Goal: Contribute content: Add original content to the website for others to see

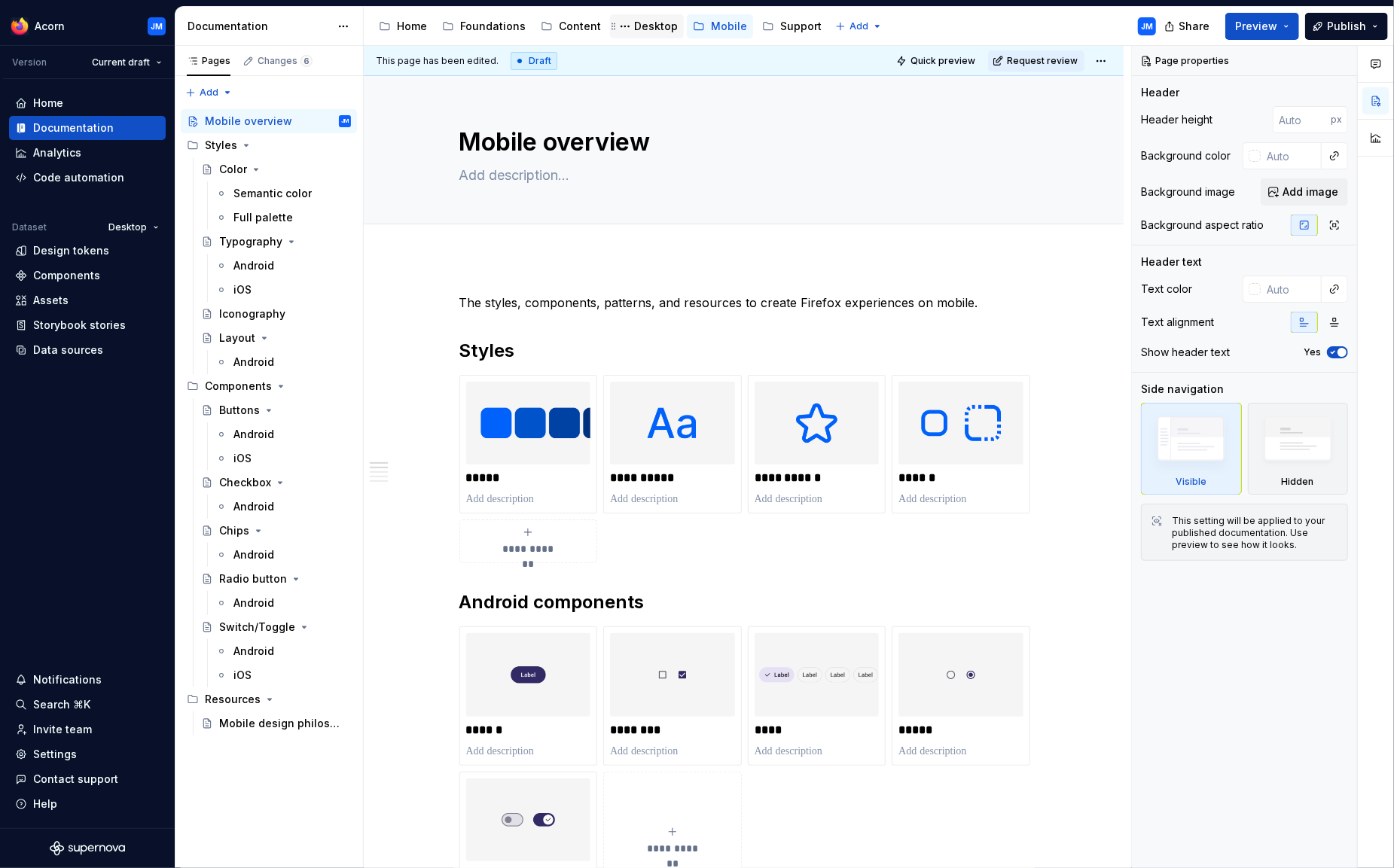
click at [641, 30] on div "Desktop" at bounding box center [655, 27] width 43 height 15
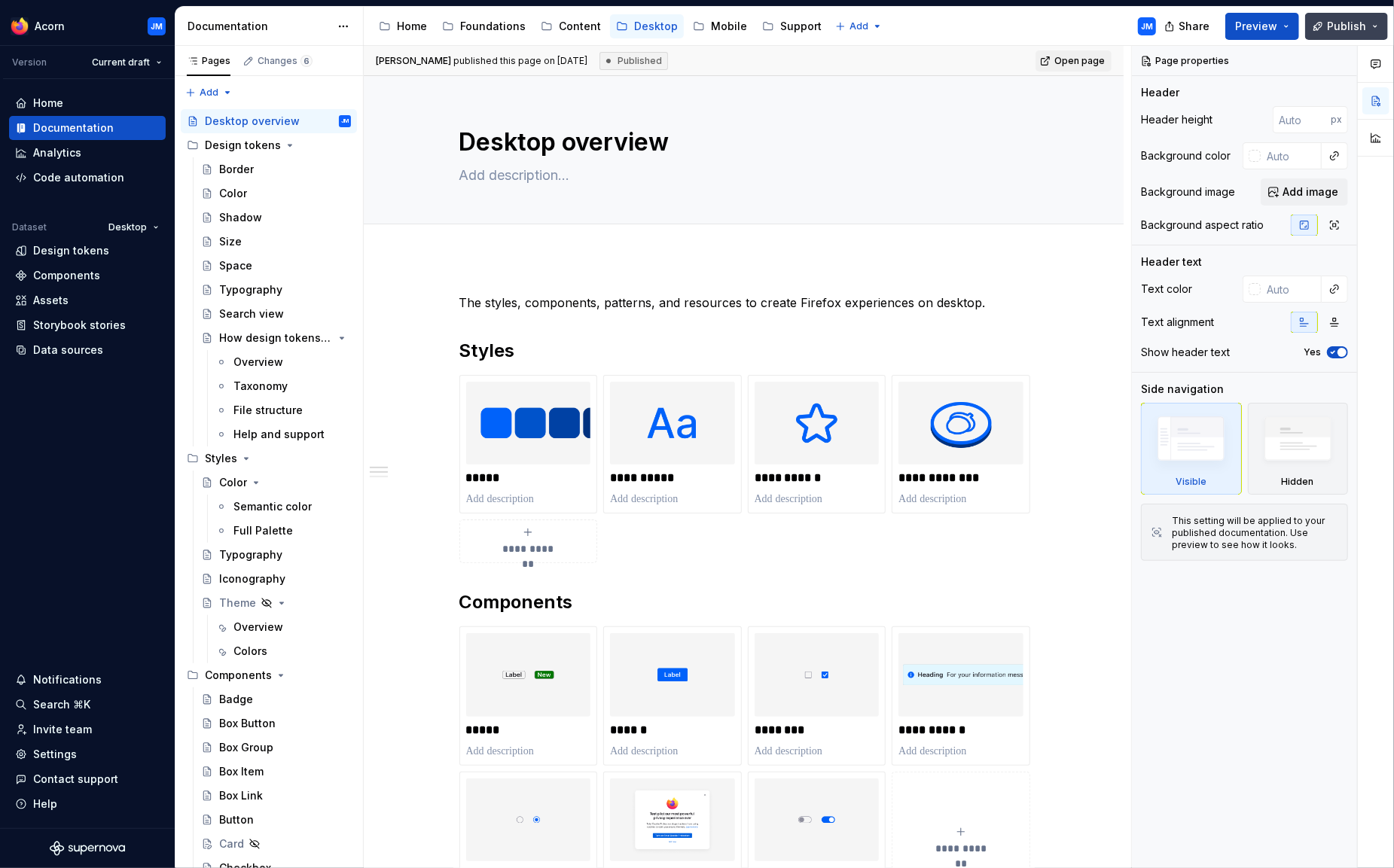
click at [1379, 28] on button "Publish" at bounding box center [1346, 26] width 83 height 27
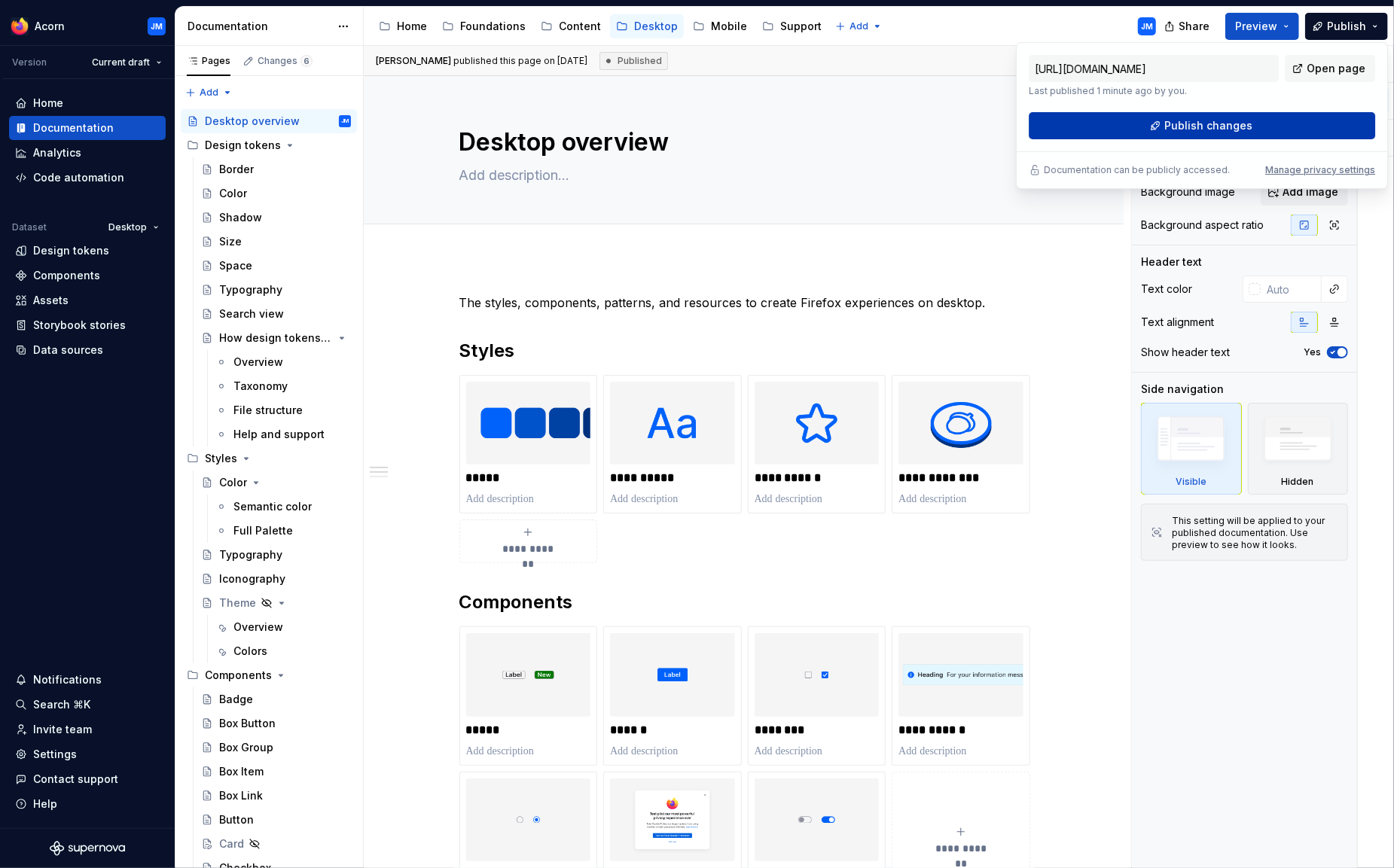
click at [1217, 123] on span "Publish changes" at bounding box center [1208, 126] width 88 height 15
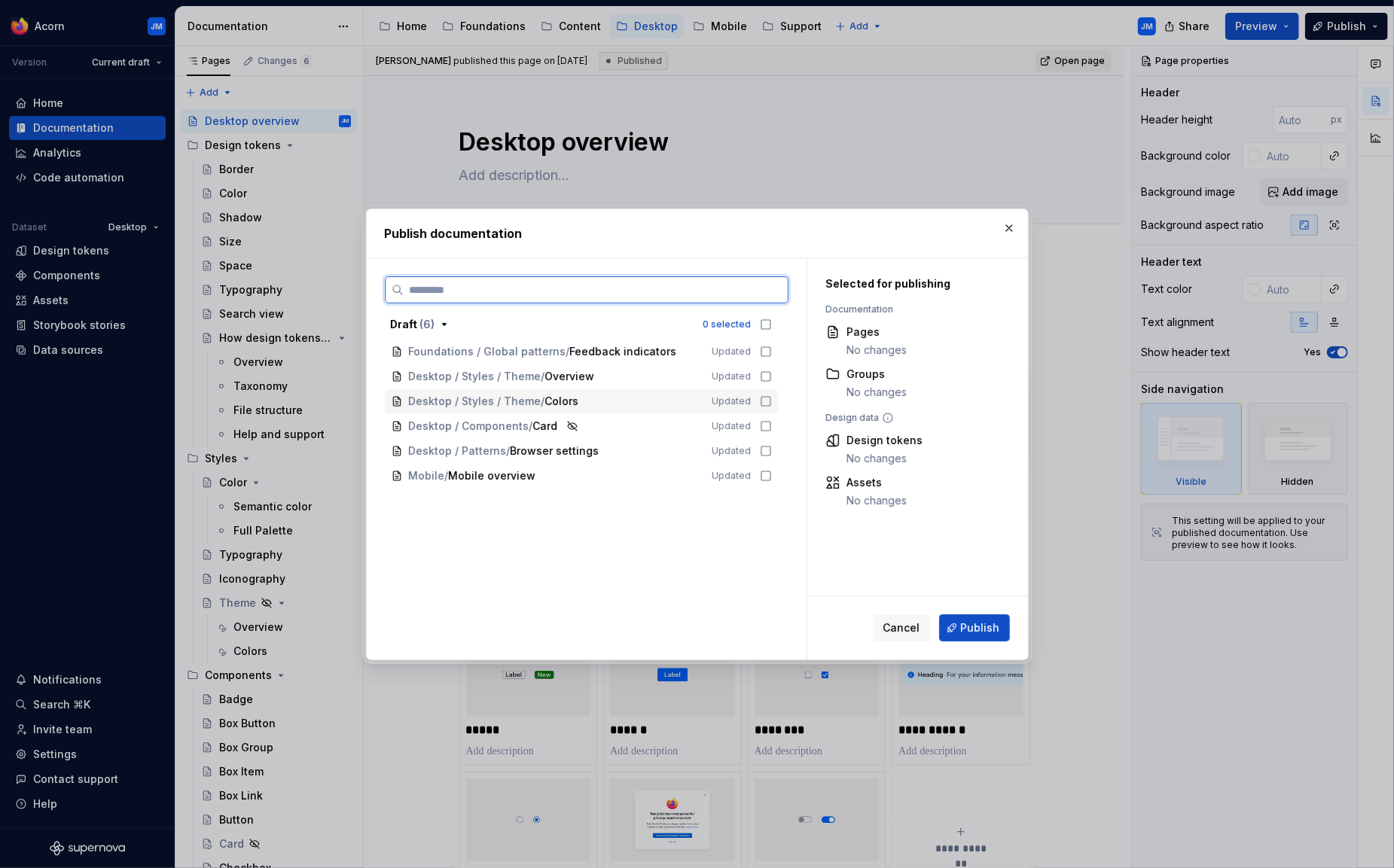
click at [772, 400] on icon at bounding box center [765, 401] width 12 height 12
click at [770, 377] on icon at bounding box center [765, 376] width 12 height 12
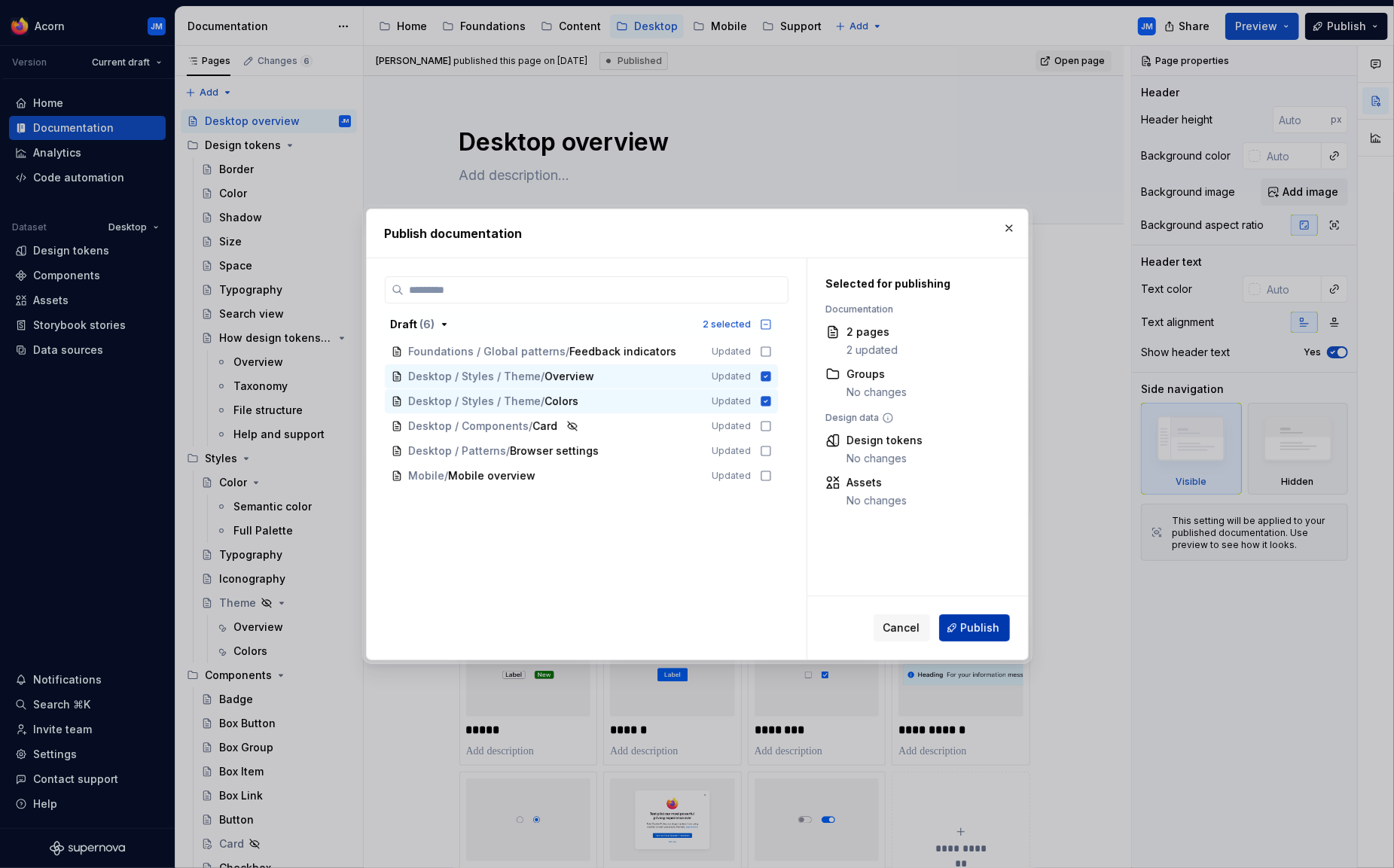
click at [975, 623] on span "Publish" at bounding box center [980, 628] width 39 height 15
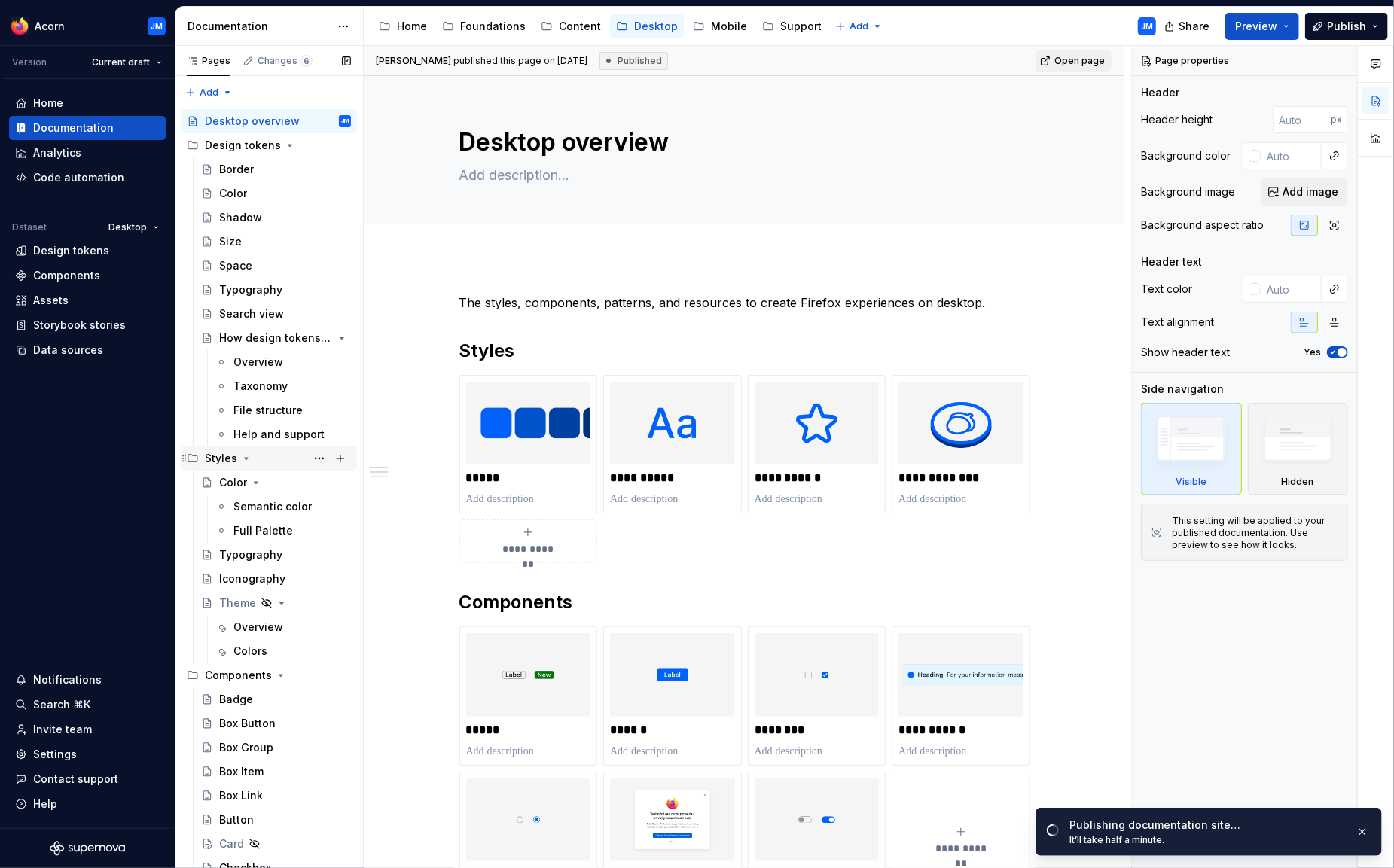
click at [220, 457] on div "Styles" at bounding box center [221, 459] width 33 height 15
type textarea "*"
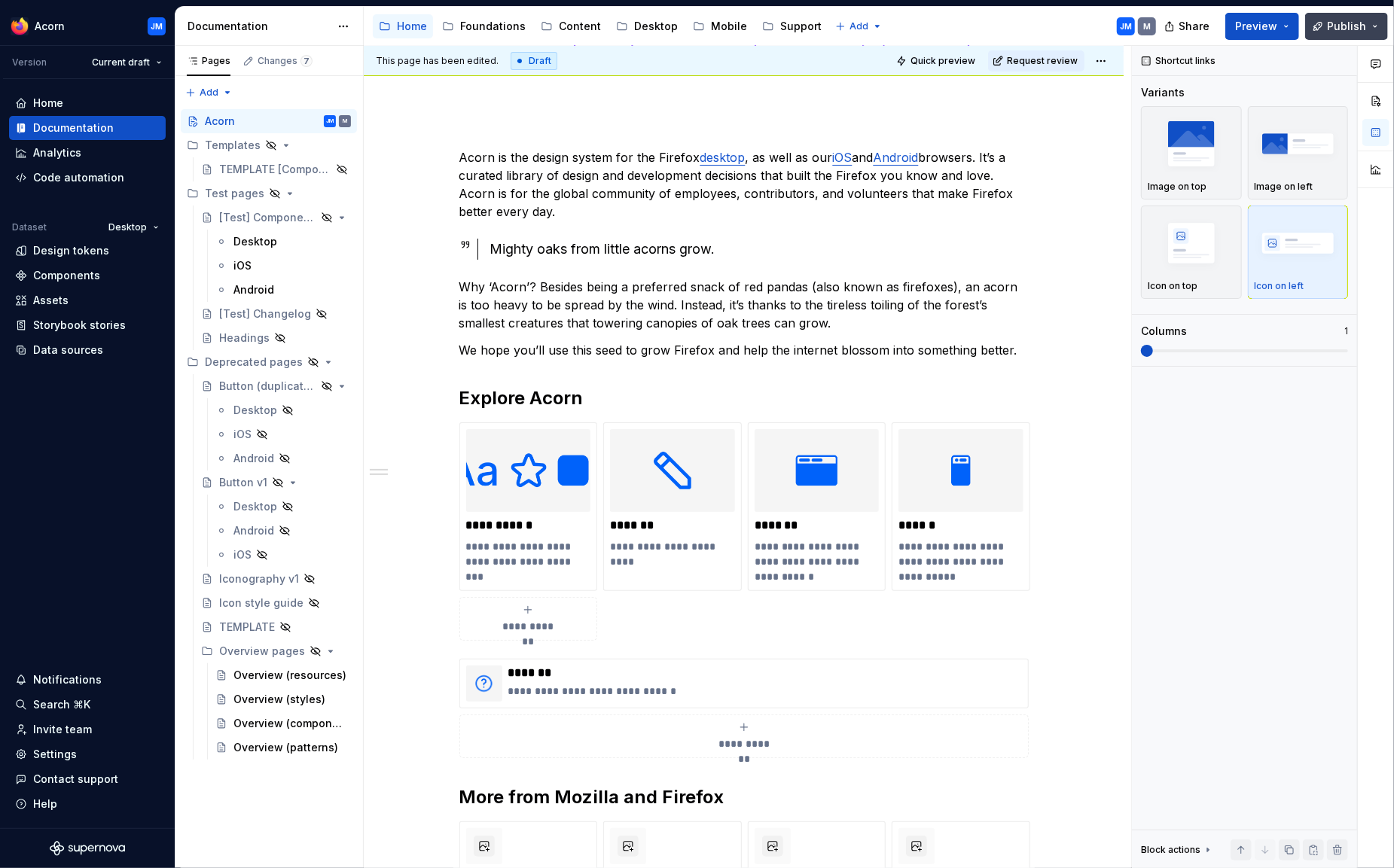
click at [1345, 25] on span "Publish" at bounding box center [1346, 27] width 39 height 15
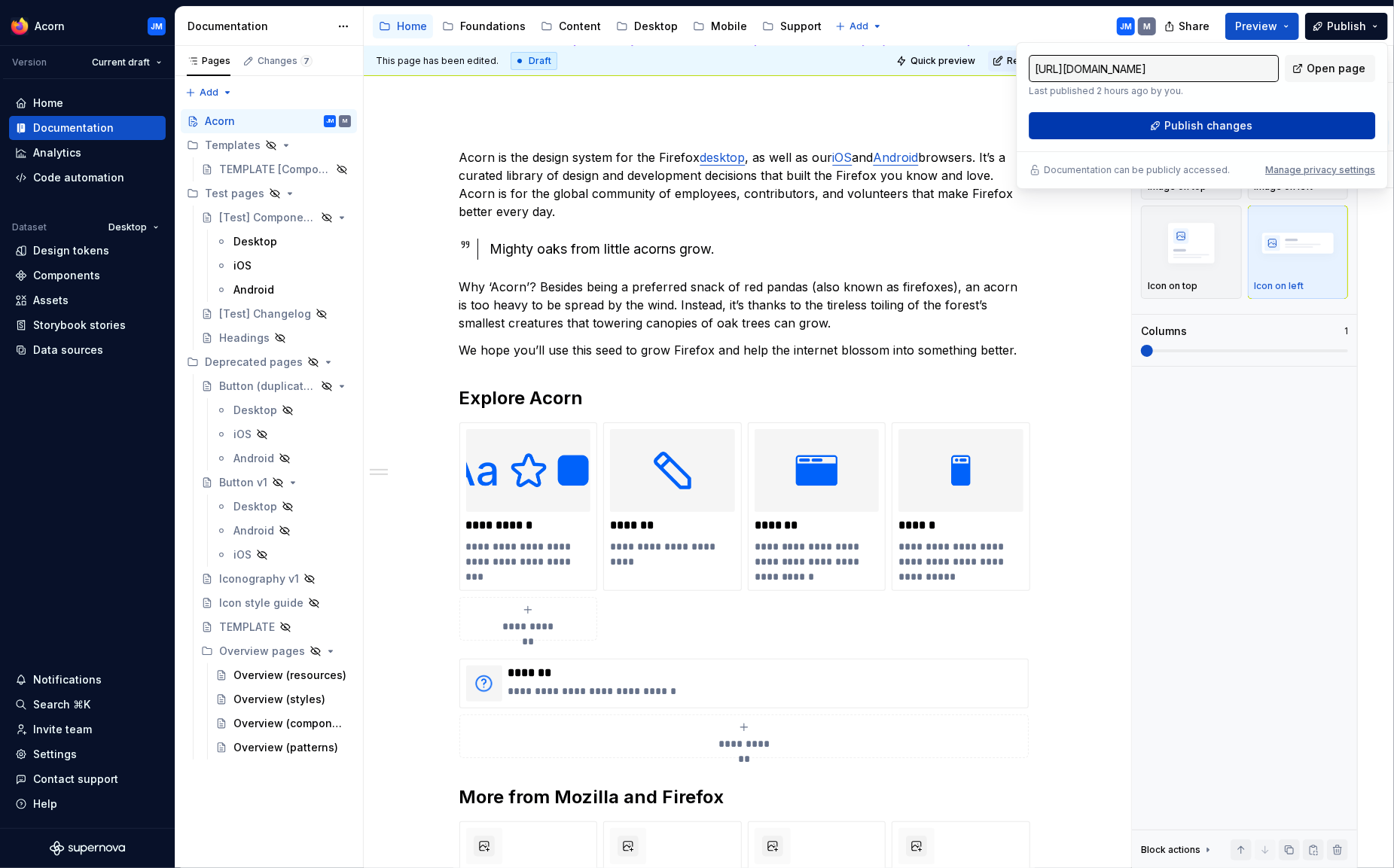
click at [1241, 124] on span "Publish changes" at bounding box center [1208, 126] width 88 height 15
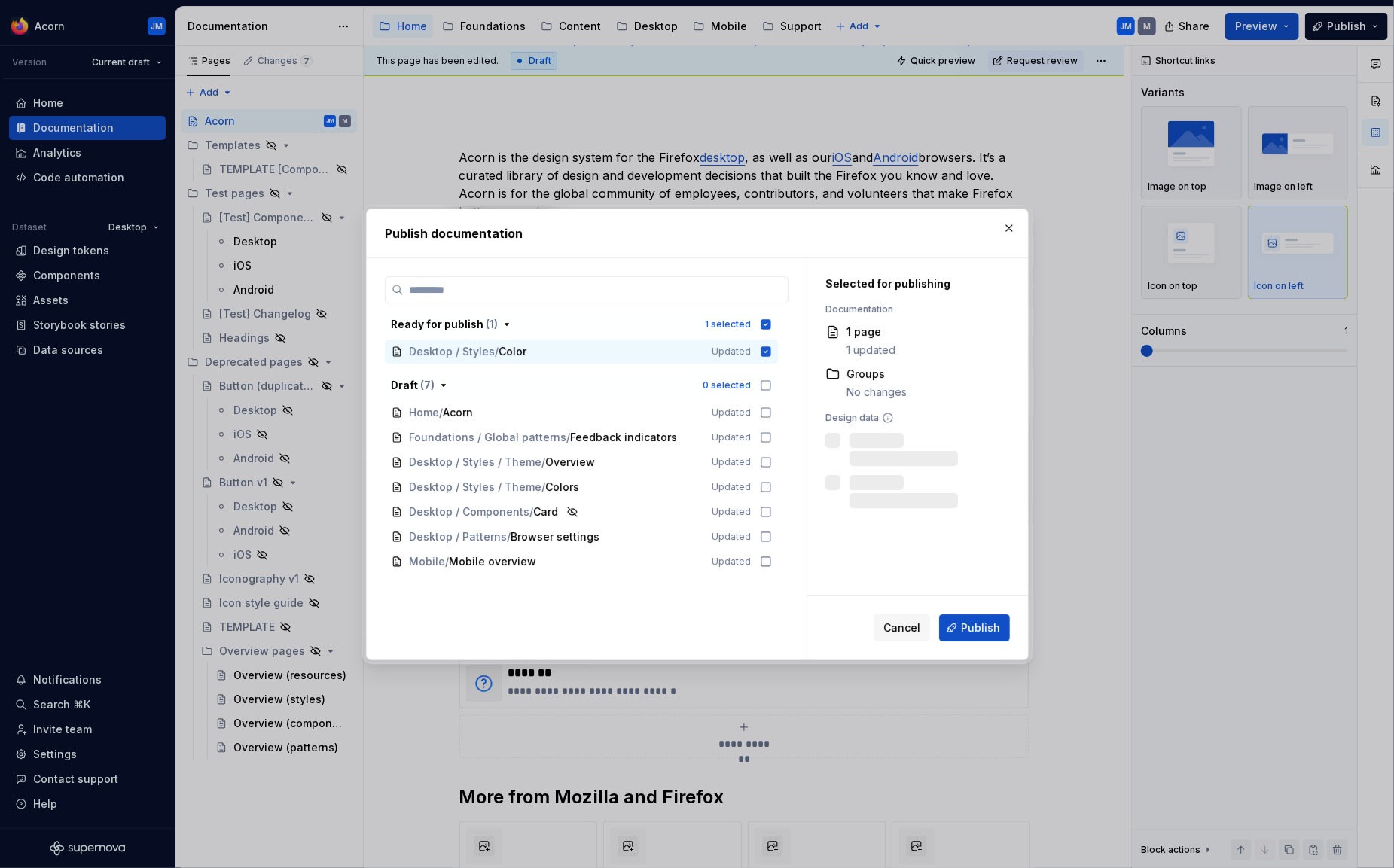
scroll to position [172, 0]
click at [771, 410] on icon at bounding box center [765, 412] width 12 height 12
click at [981, 627] on span "Publish" at bounding box center [980, 628] width 39 height 15
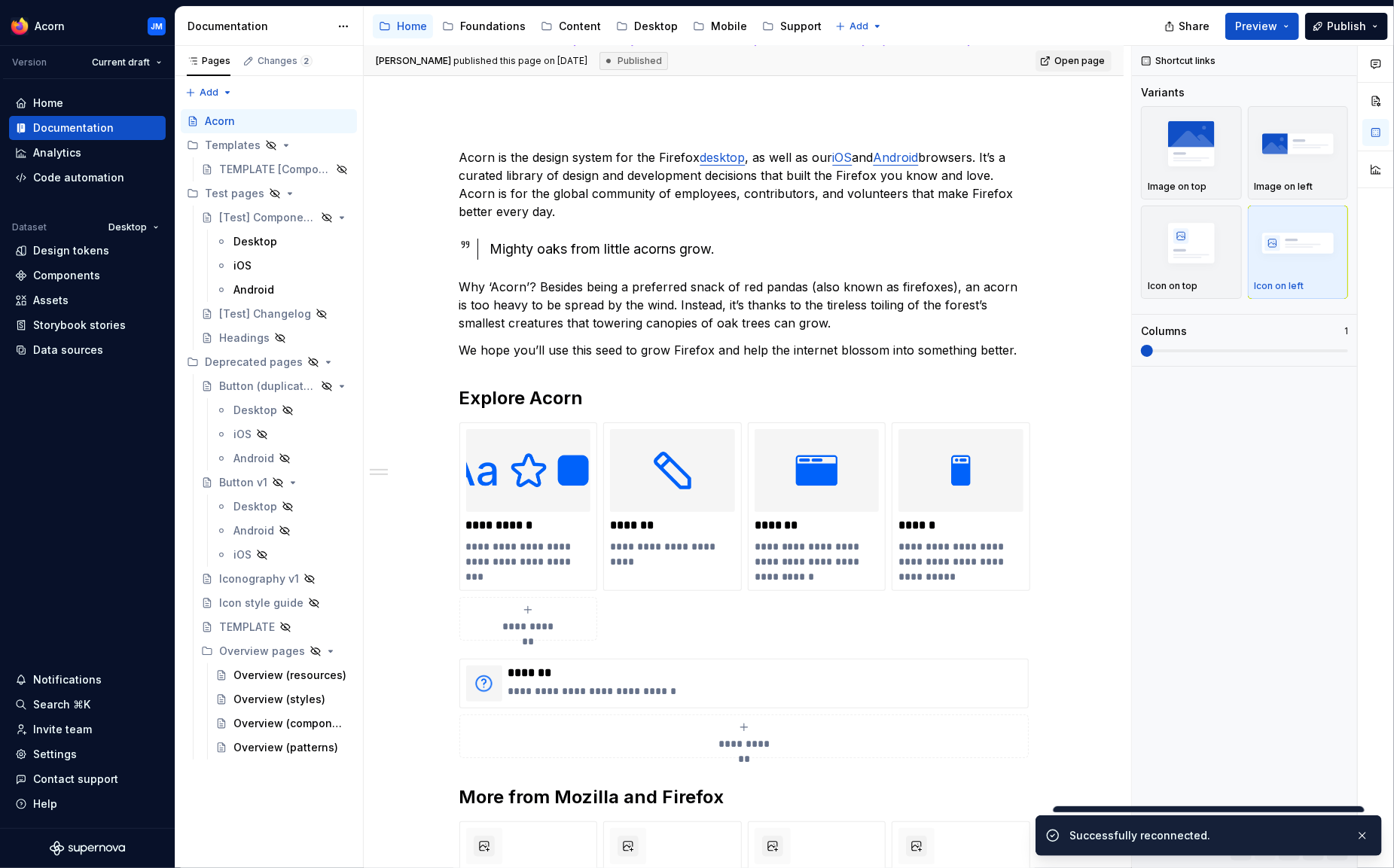
type textarea "*"
